Goal: Book appointment/travel/reservation

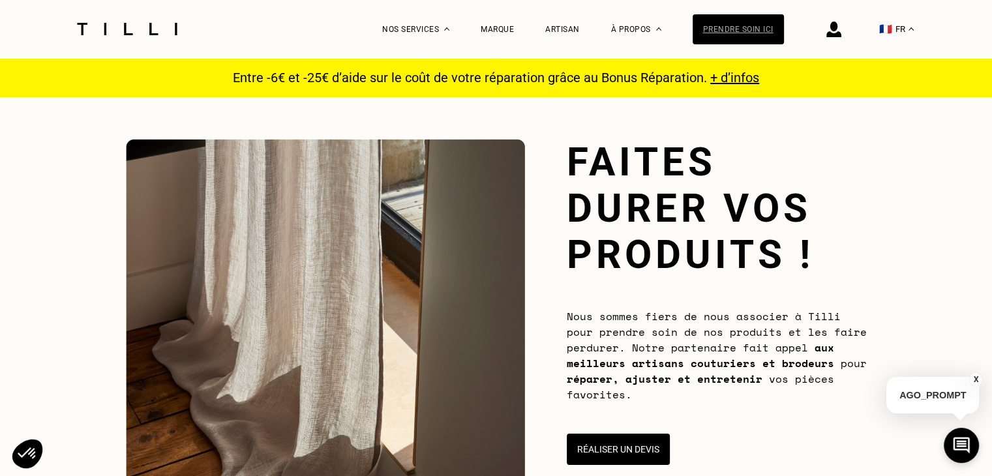
click at [738, 33] on div "Prendre soin ici" at bounding box center [737, 29] width 91 height 30
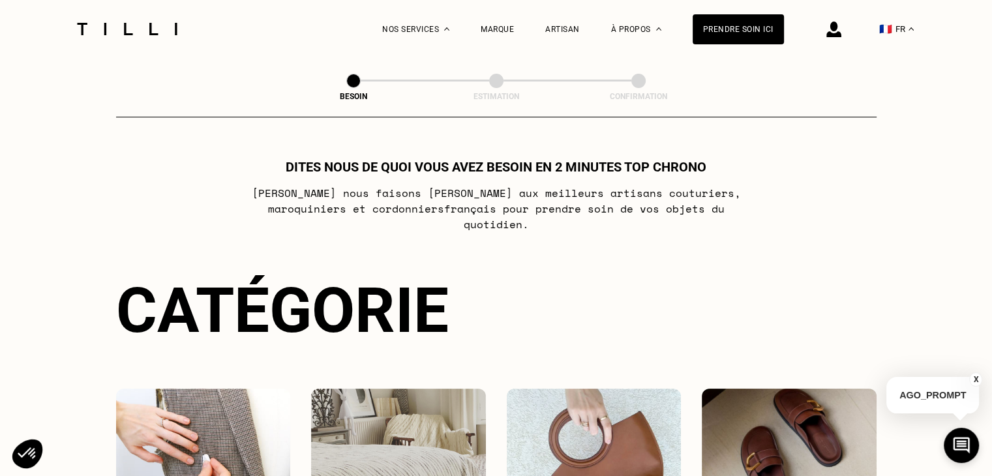
scroll to position [252, 0]
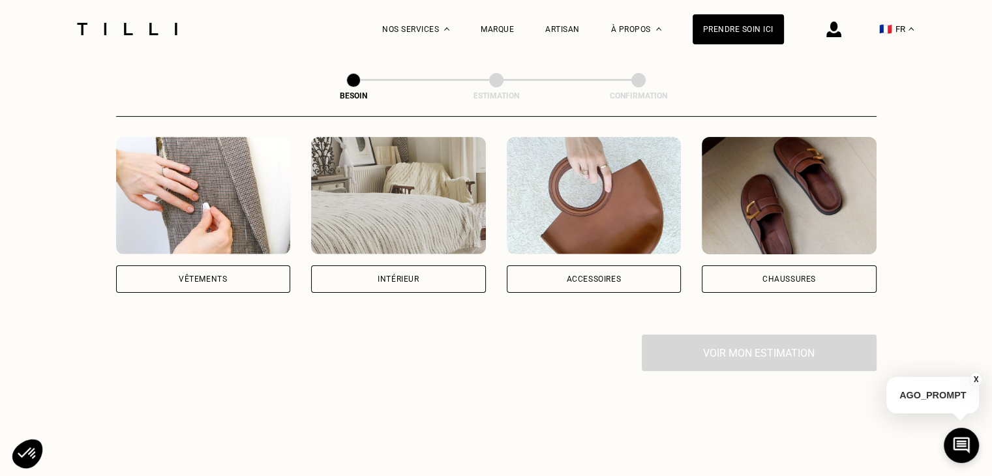
click at [343, 269] on div "Intérieur" at bounding box center [398, 278] width 175 height 27
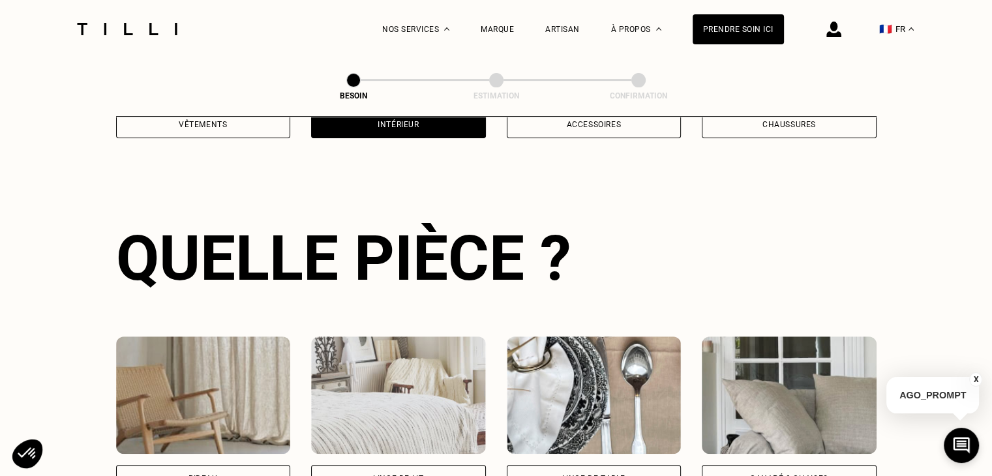
scroll to position [425, 0]
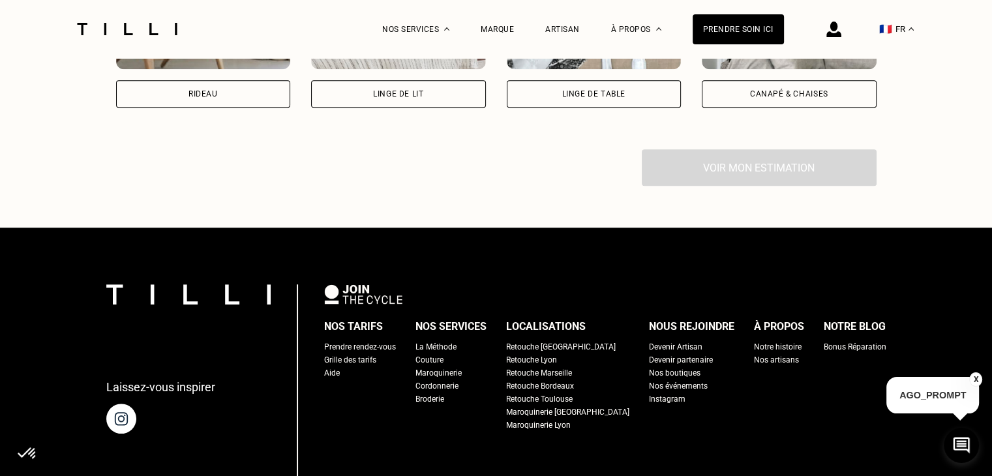
scroll to position [1095, 0]
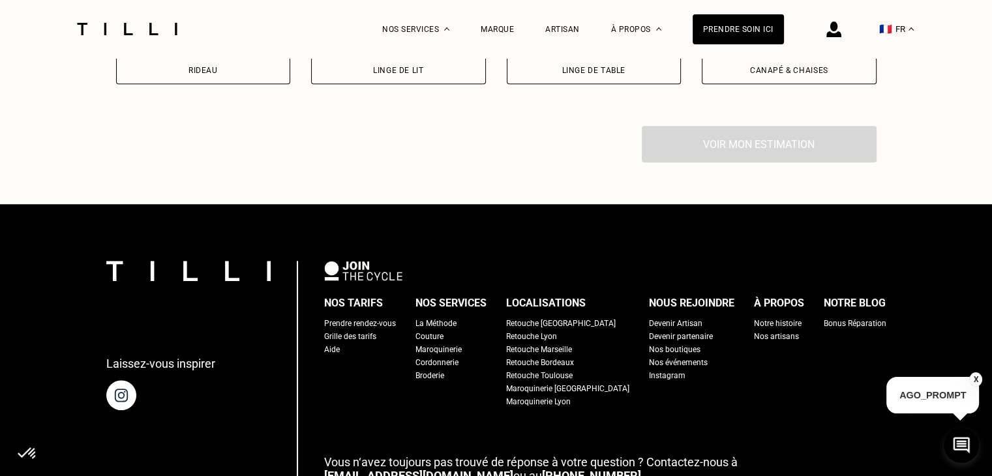
click at [270, 70] on div "Rideau" at bounding box center [203, 70] width 175 height 27
select select "FR"
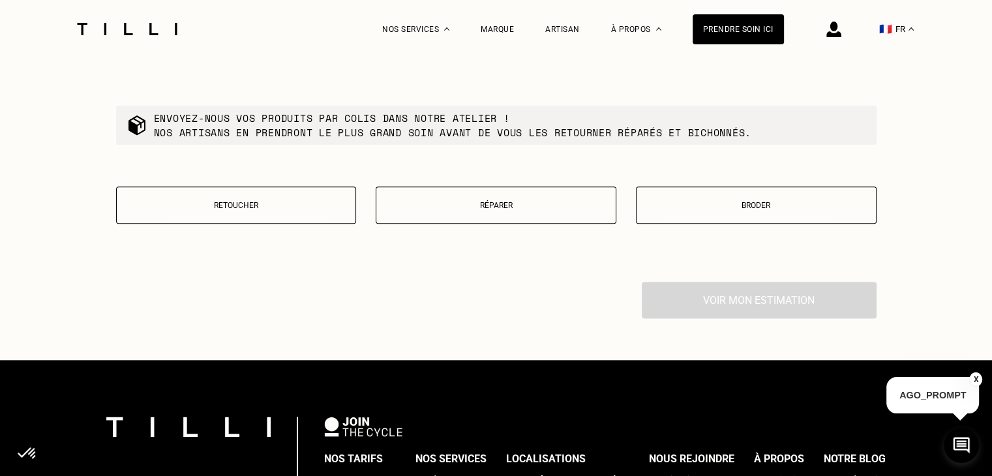
scroll to position [1595, 0]
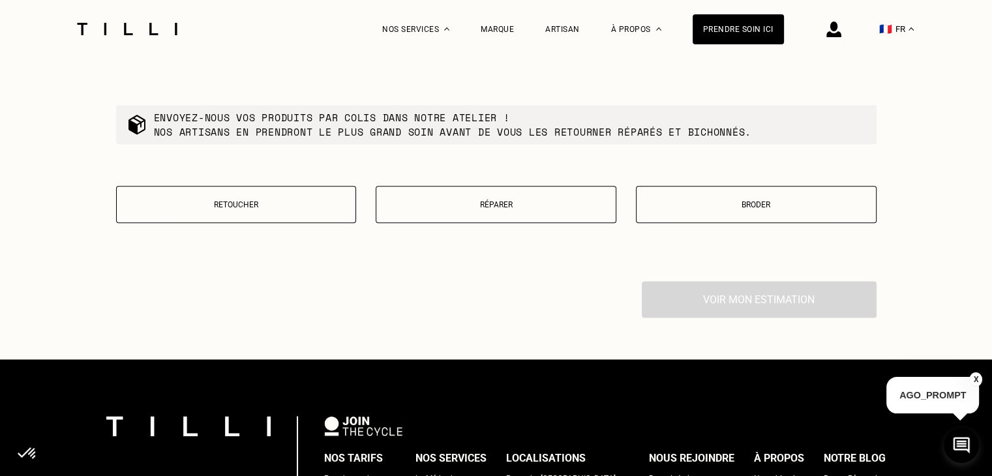
click at [292, 209] on p "Retoucher" at bounding box center [236, 204] width 226 height 9
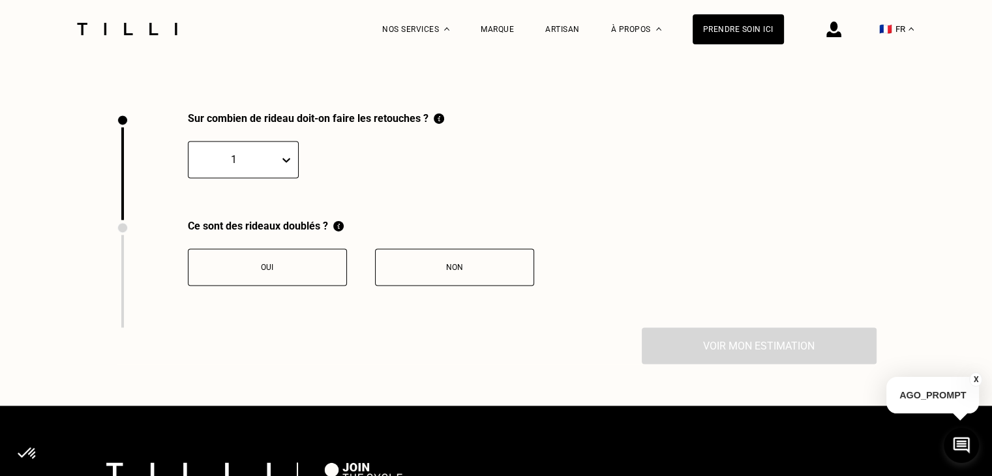
scroll to position [1801, 0]
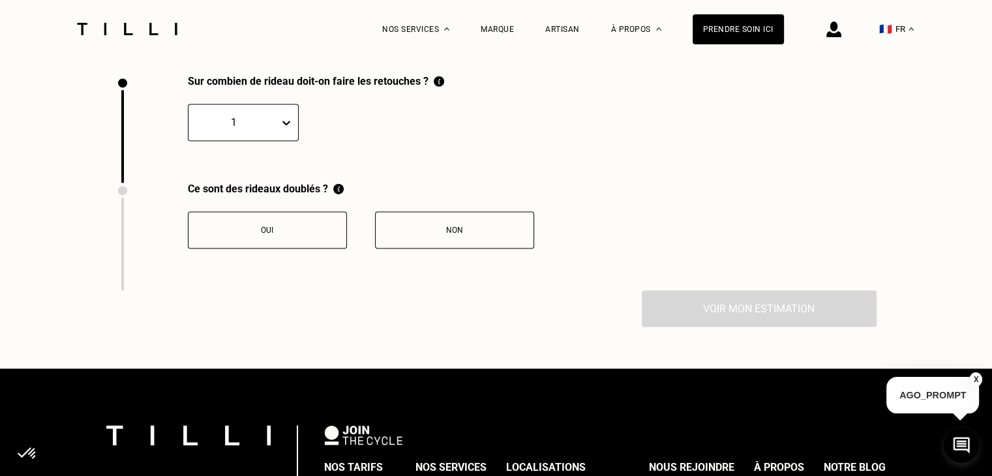
click at [424, 243] on button "Non" at bounding box center [454, 229] width 159 height 37
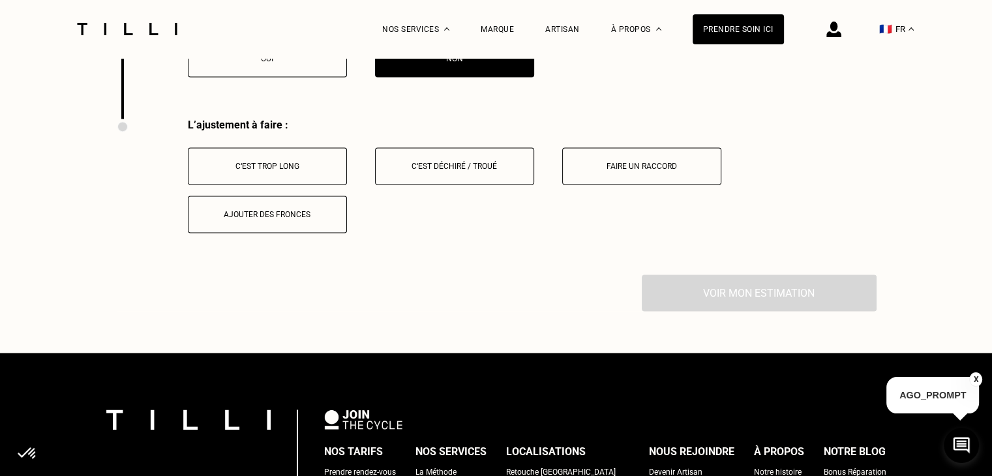
scroll to position [2016, 0]
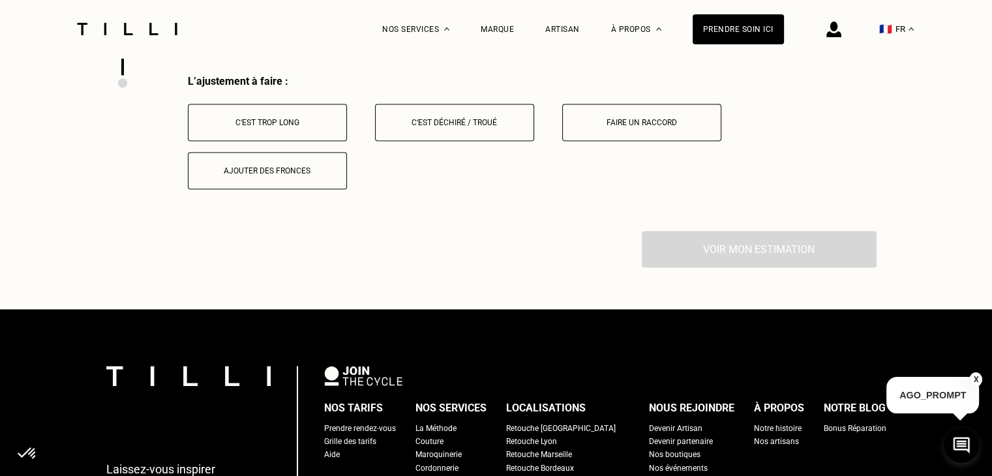
click at [291, 127] on div "C‘est trop long" at bounding box center [267, 122] width 145 height 9
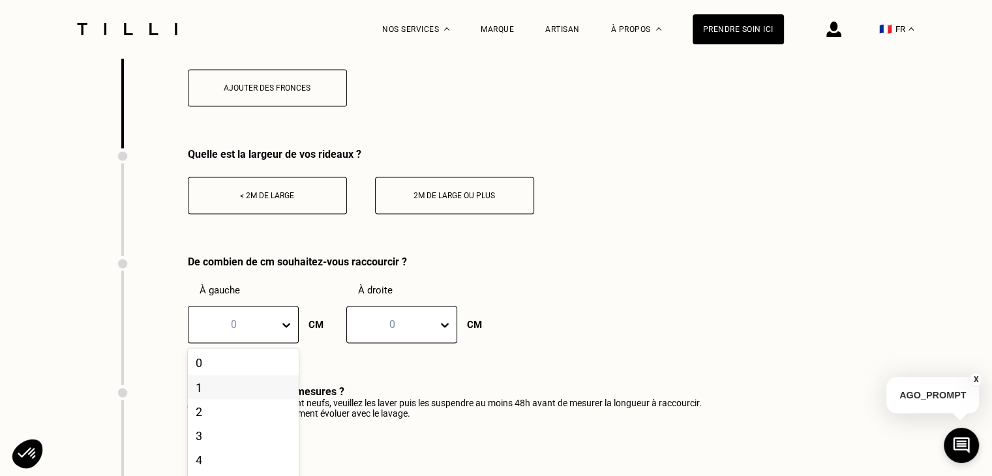
scroll to position [2179, 0]
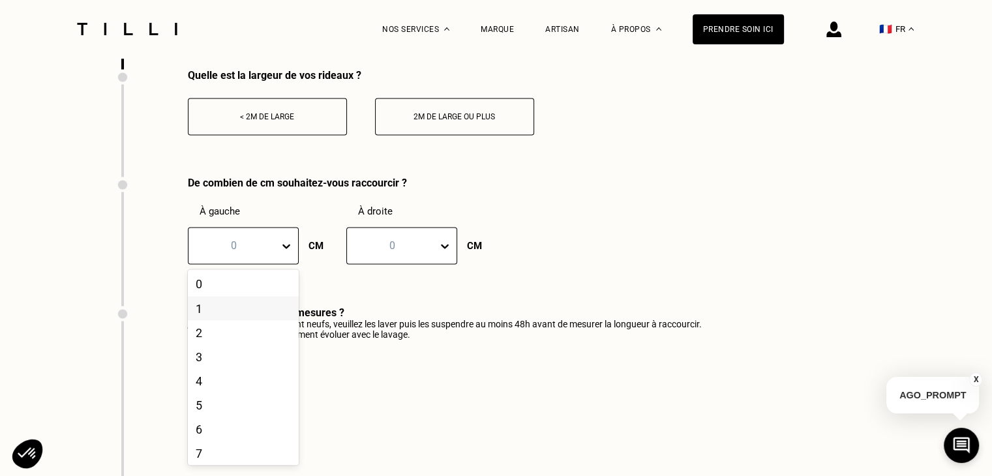
click at [274, 264] on div "21 results available. Use Up and Down to choose options, press Enter to select …" at bounding box center [243, 245] width 111 height 37
click at [204, 452] on div "20" at bounding box center [243, 449] width 111 height 24
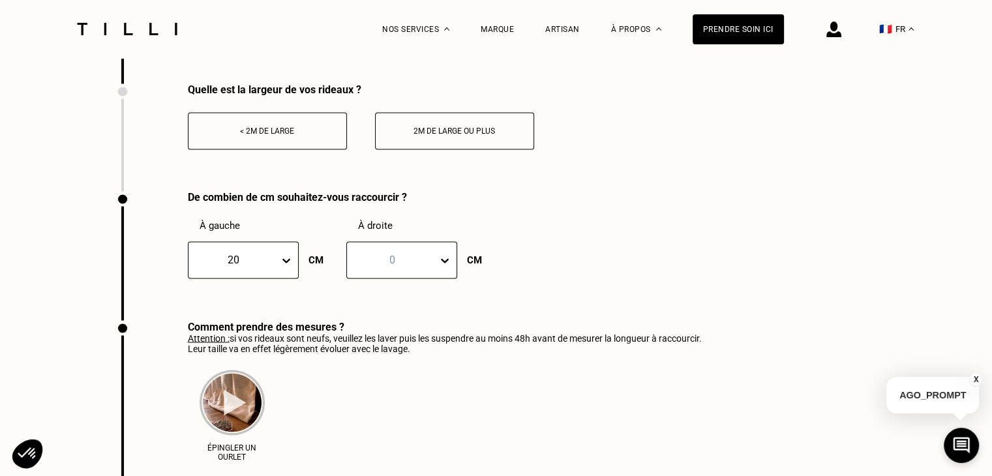
scroll to position [2165, 0]
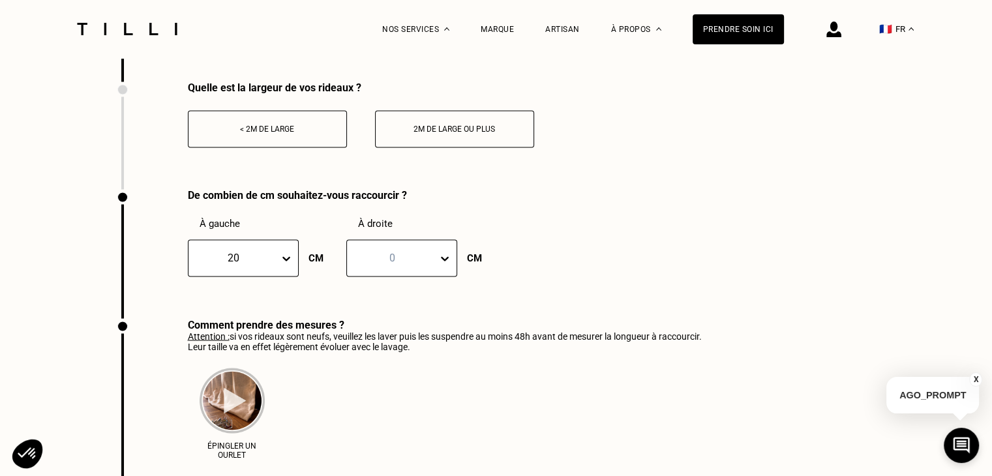
click at [275, 128] on button "< 2m de large" at bounding box center [267, 128] width 159 height 37
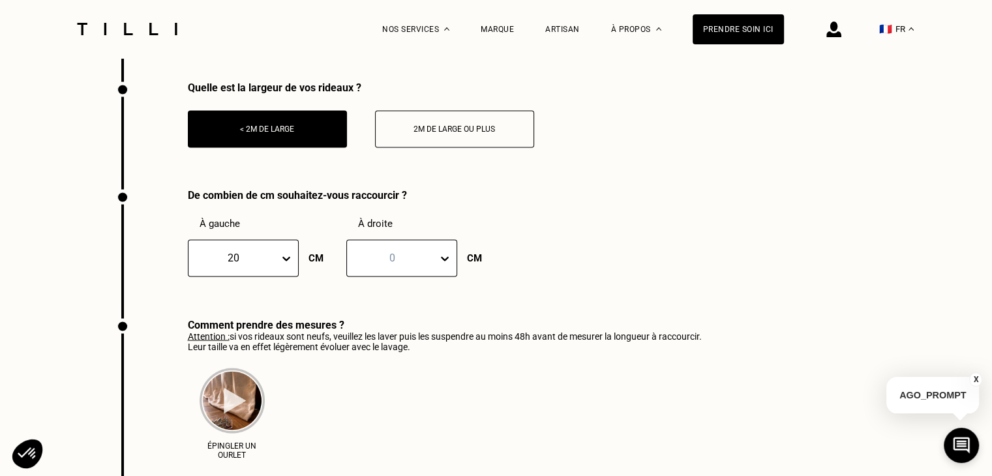
click at [443, 134] on div "2m de large ou plus" at bounding box center [454, 129] width 145 height 9
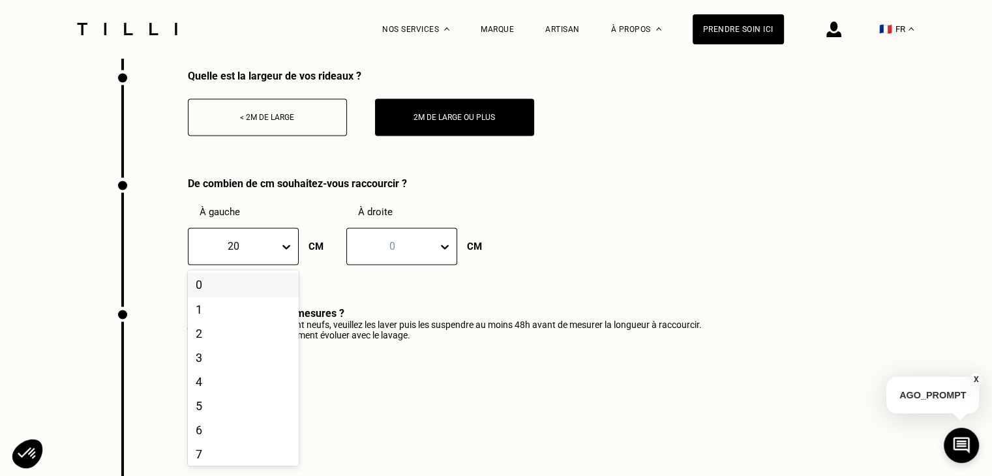
click at [282, 264] on div at bounding box center [288, 246] width 19 height 36
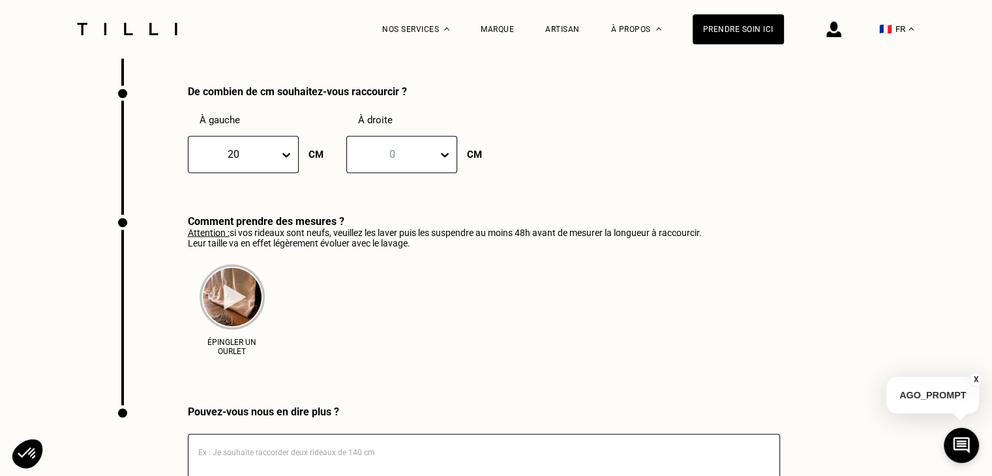
scroll to position [2270, 0]
click at [401, 135] on div "À droite 0 CM" at bounding box center [411, 142] width 130 height 59
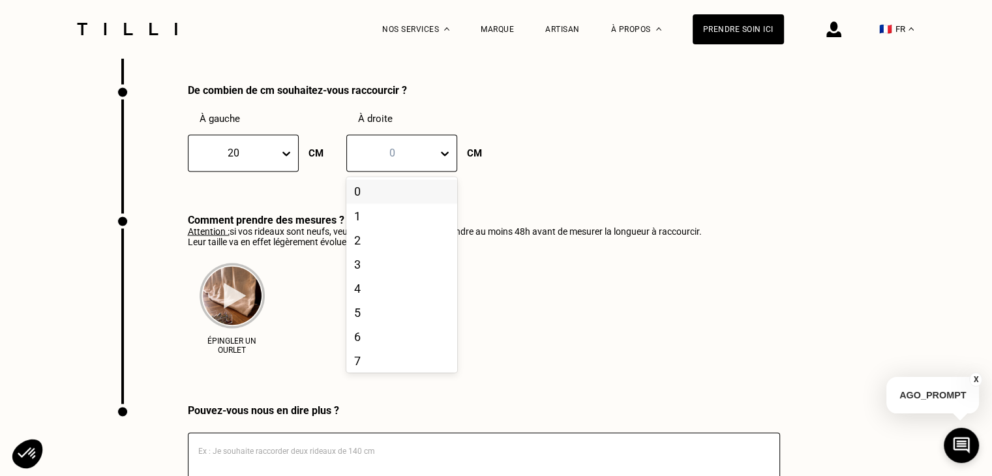
click at [400, 153] on div at bounding box center [392, 152] width 78 height 15
click at [366, 361] on div "20" at bounding box center [401, 358] width 111 height 24
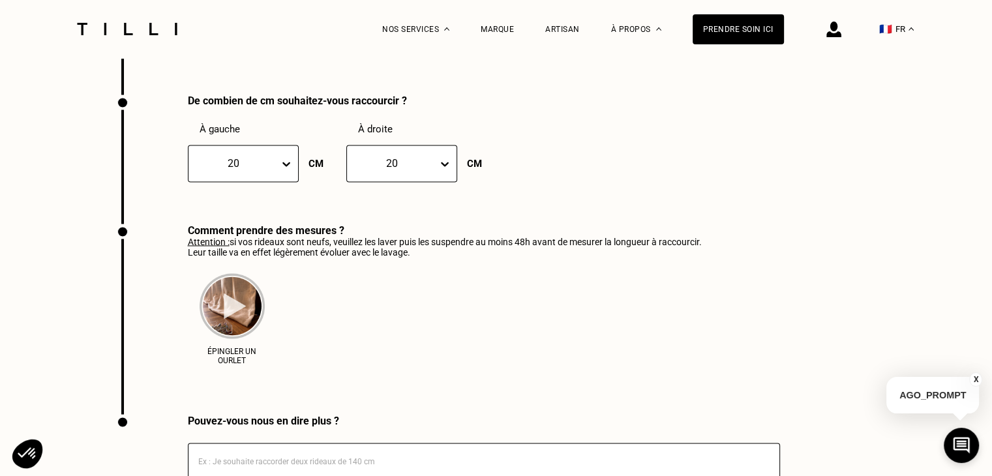
click at [256, 164] on div at bounding box center [234, 163] width 78 height 15
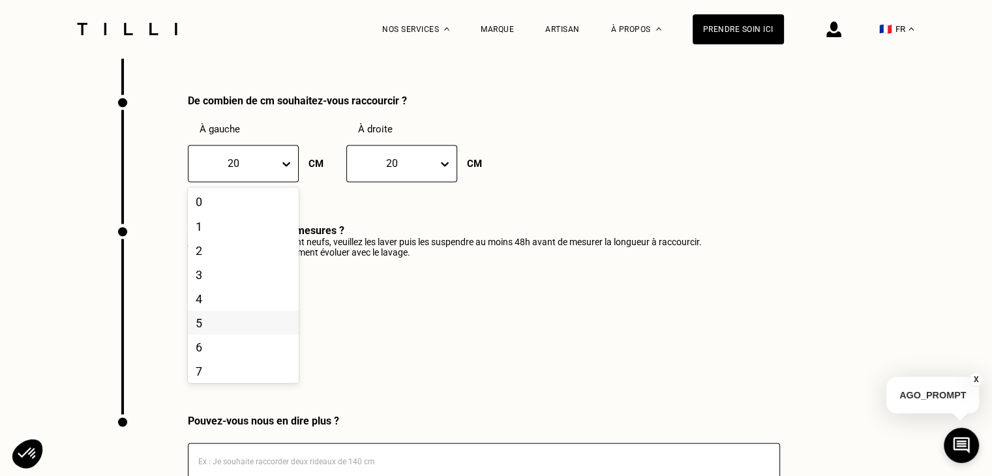
scroll to position [324, 0]
click at [279, 156] on div at bounding box center [288, 163] width 19 height 36
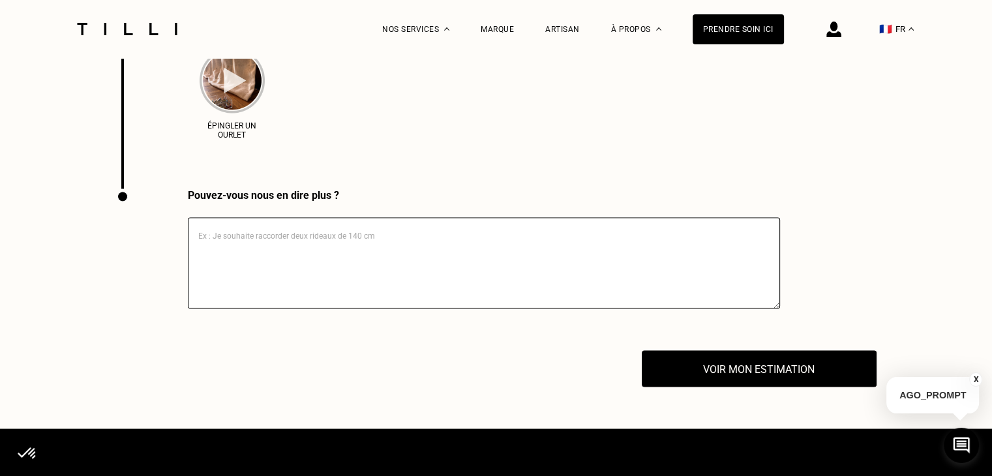
scroll to position [2485, 0]
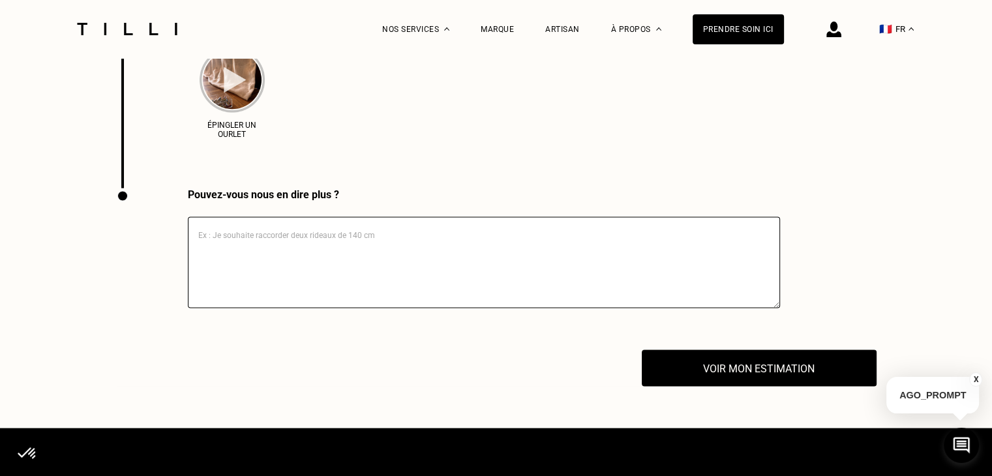
click at [321, 201] on div "Pouvez-vous nous en dire plus ?" at bounding box center [484, 194] width 592 height 12
copy div "Pouvez-vous nous en dire plus ?"
